Goal: Task Accomplishment & Management: Manage account settings

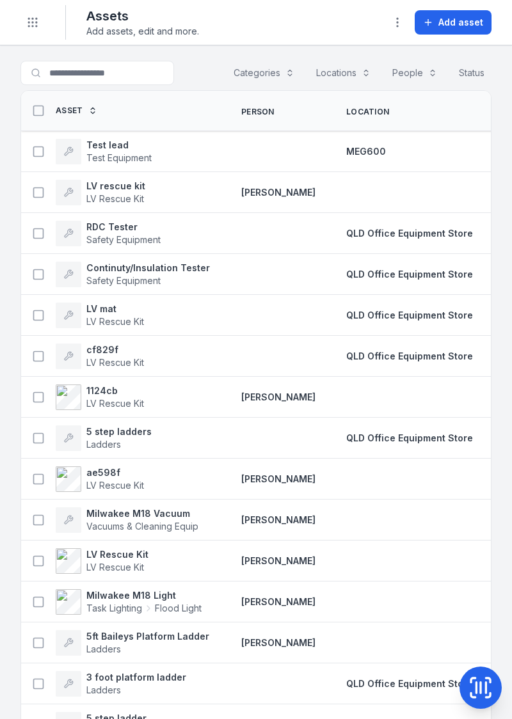
click at [303, 311] on div at bounding box center [278, 315] width 105 height 10
click at [287, 316] on div at bounding box center [278, 315] width 105 height 10
click at [432, 310] on span "QLD Office Equipment Store" at bounding box center [409, 315] width 127 height 11
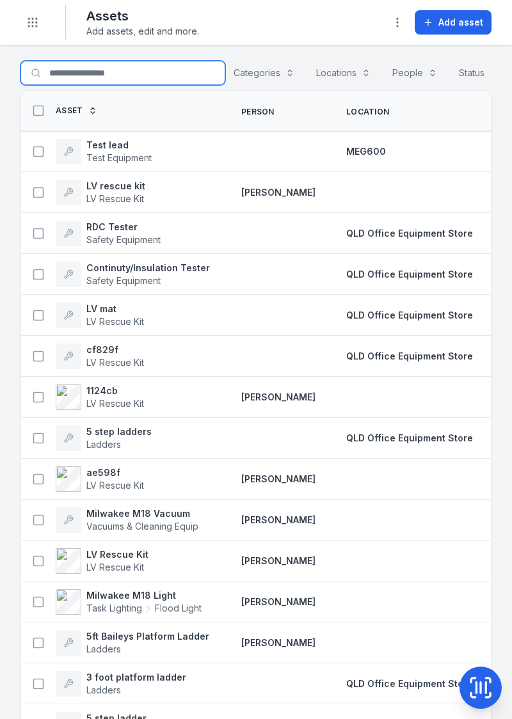
click at [79, 75] on input "Search for assets" at bounding box center [122, 73] width 205 height 24
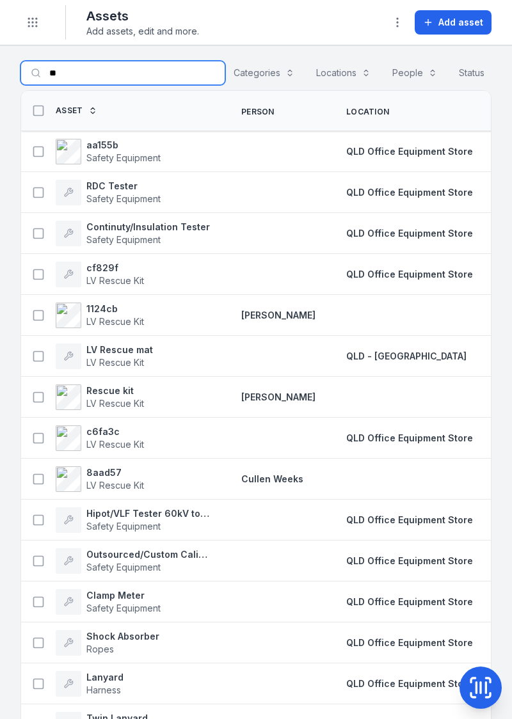
type input "**"
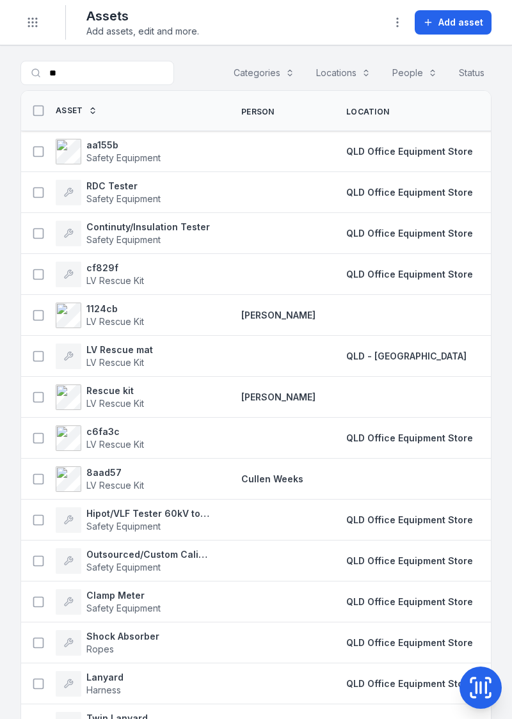
click at [109, 158] on span "Safety Equipment" at bounding box center [123, 157] width 74 height 11
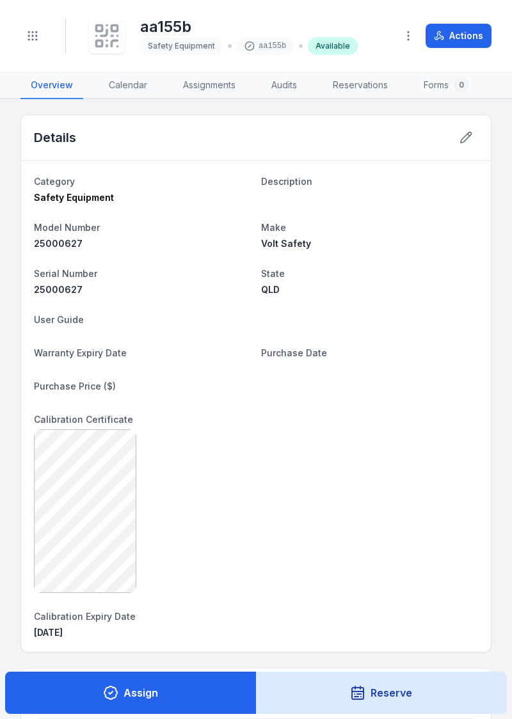
click at [458, 141] on button at bounding box center [466, 137] width 24 height 24
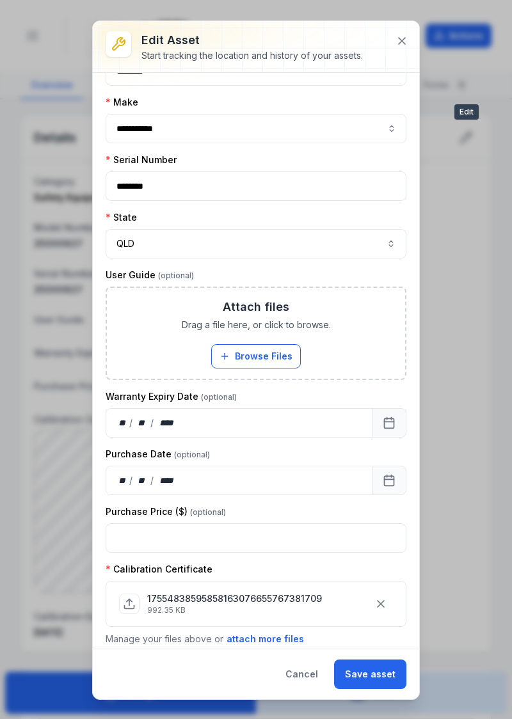
scroll to position [242, 0]
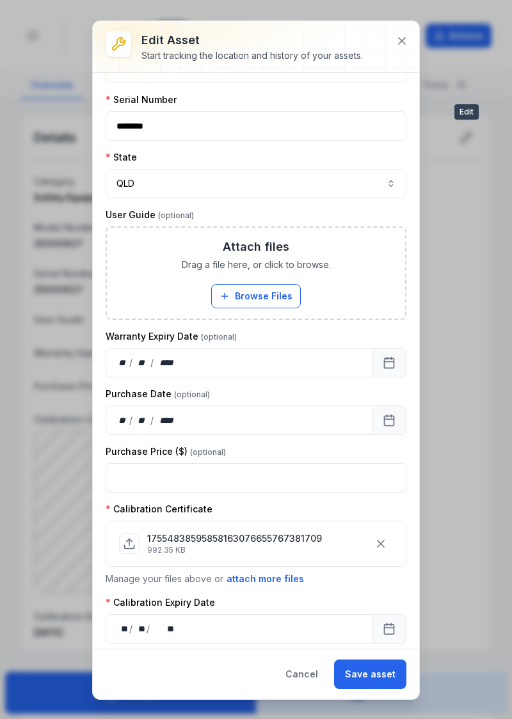
click at [303, 674] on button "Cancel" at bounding box center [301, 674] width 54 height 29
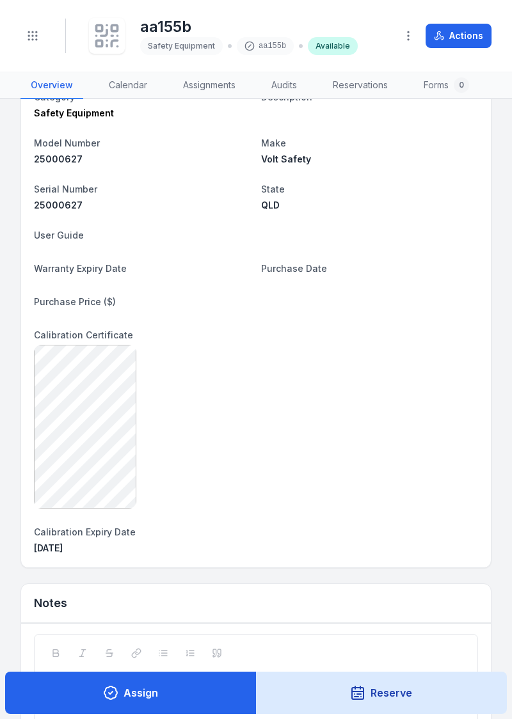
scroll to position [0, 0]
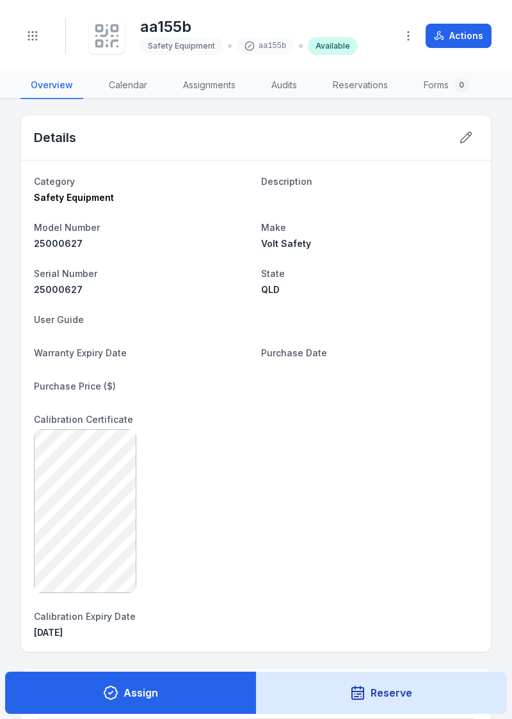
click at [476, 129] on div at bounding box center [466, 137] width 24 height 24
click at [459, 142] on icon at bounding box center [465, 137] width 13 height 13
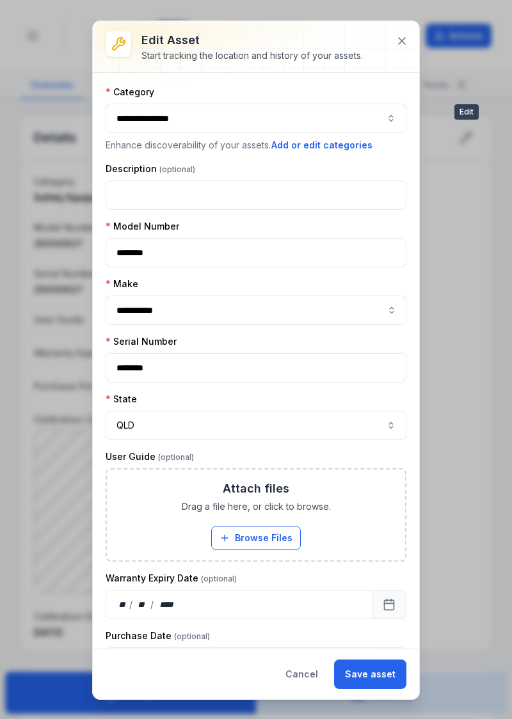
click at [409, 50] on div at bounding box center [256, 46] width 326 height 51
click at [398, 46] on icon at bounding box center [401, 41] width 13 height 13
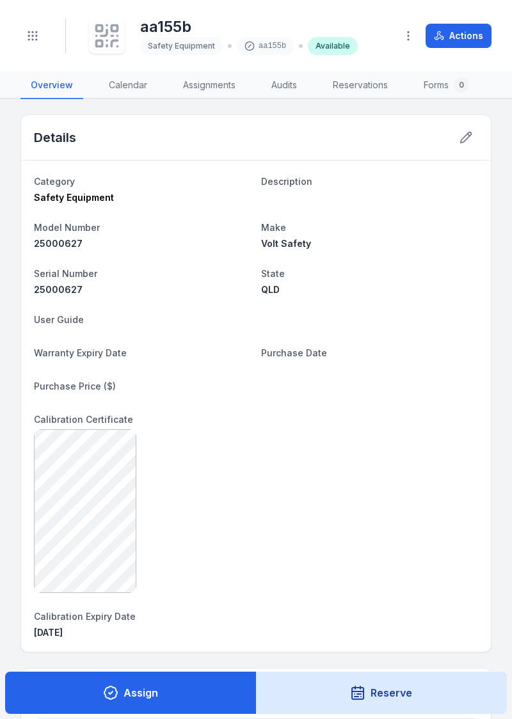
click at [45, 134] on h2 "Details" at bounding box center [55, 138] width 42 height 18
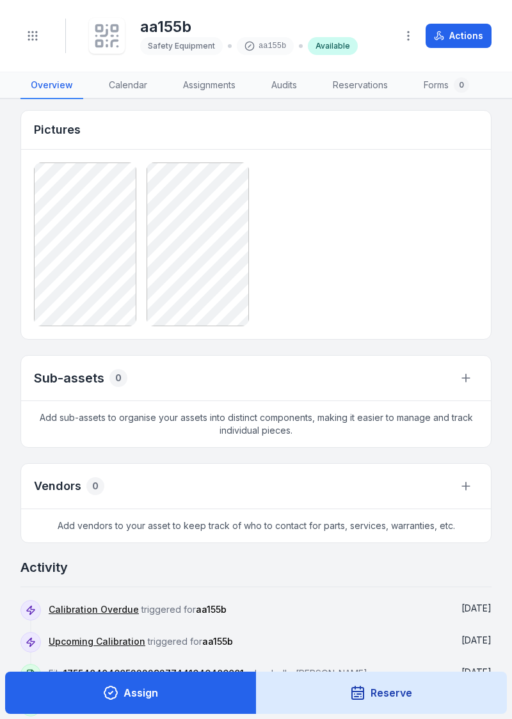
scroll to position [864, 0]
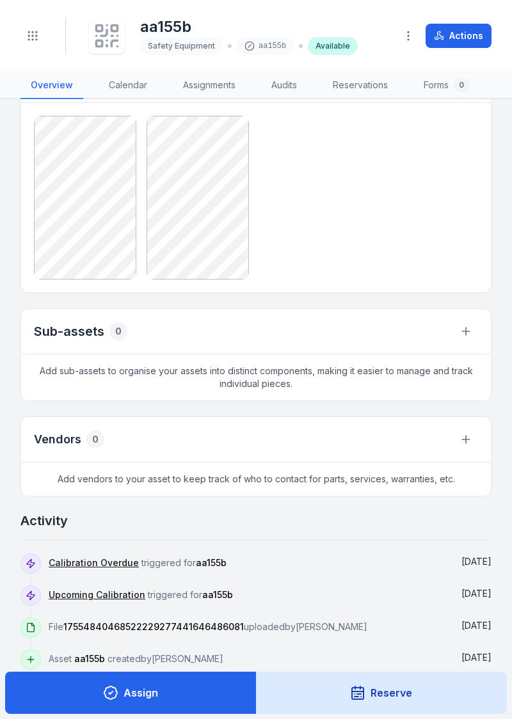
click at [88, 656] on span "aa155b" at bounding box center [89, 658] width 31 height 11
click at [35, 654] on icon at bounding box center [31, 659] width 10 height 10
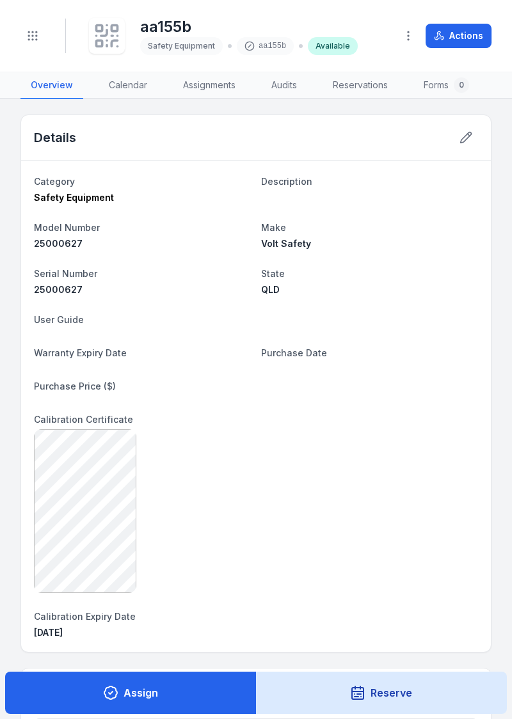
scroll to position [1, 0]
click at [458, 141] on button at bounding box center [466, 136] width 24 height 24
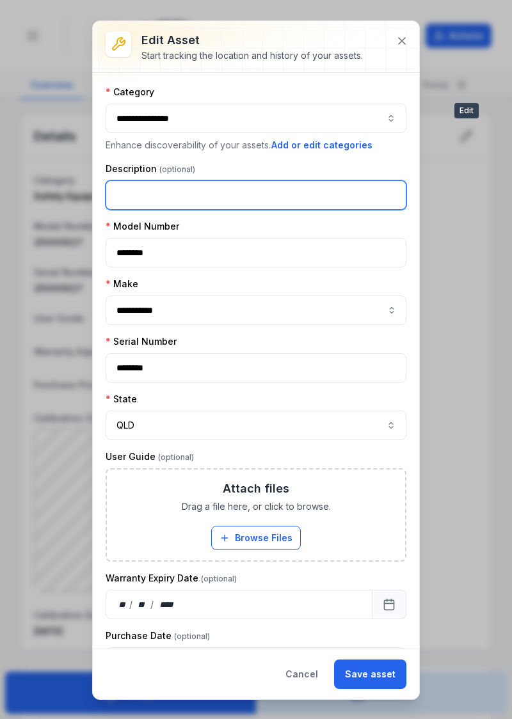
click at [312, 197] on input "text" at bounding box center [256, 194] width 301 height 29
type input "******"
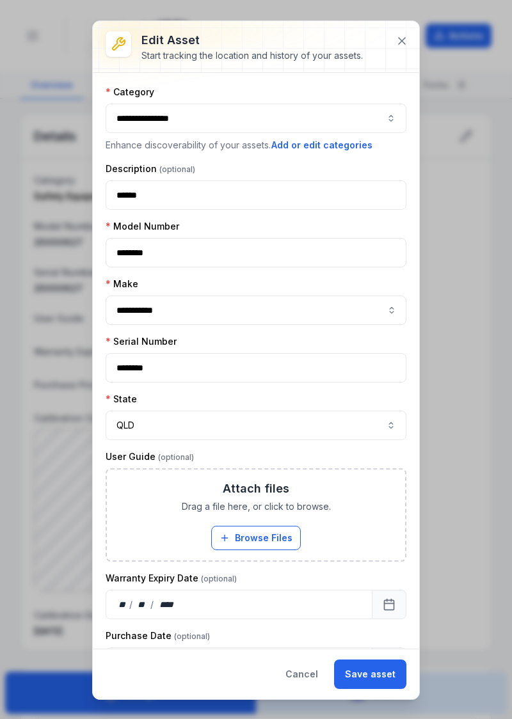
click at [361, 677] on button "Save asset" at bounding box center [370, 674] width 72 height 29
